Goal: Entertainment & Leisure: Consume media (video, audio)

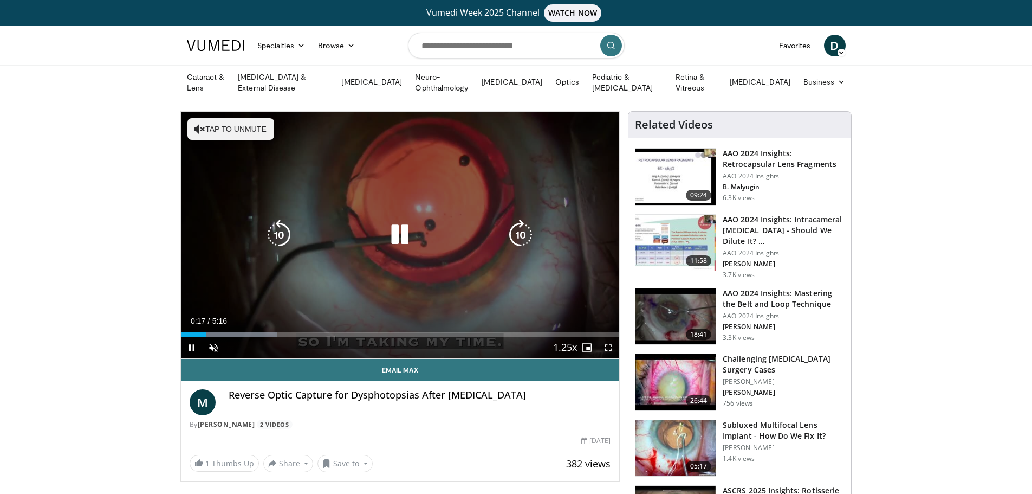
click at [227, 127] on button "Tap to unmute" at bounding box center [231, 129] width 87 height 22
